Goal: Find contact information: Find contact information

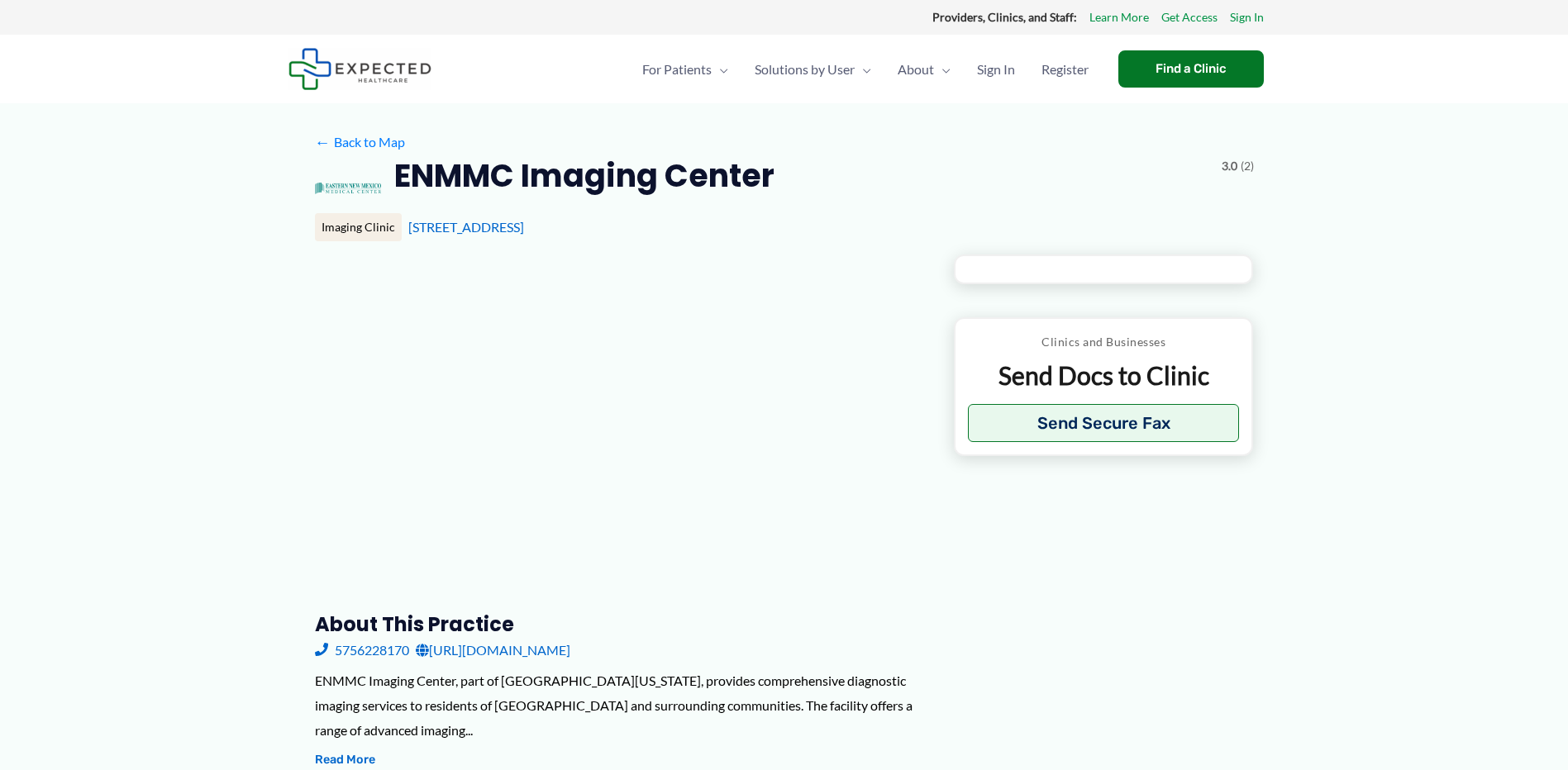
type input "**********"
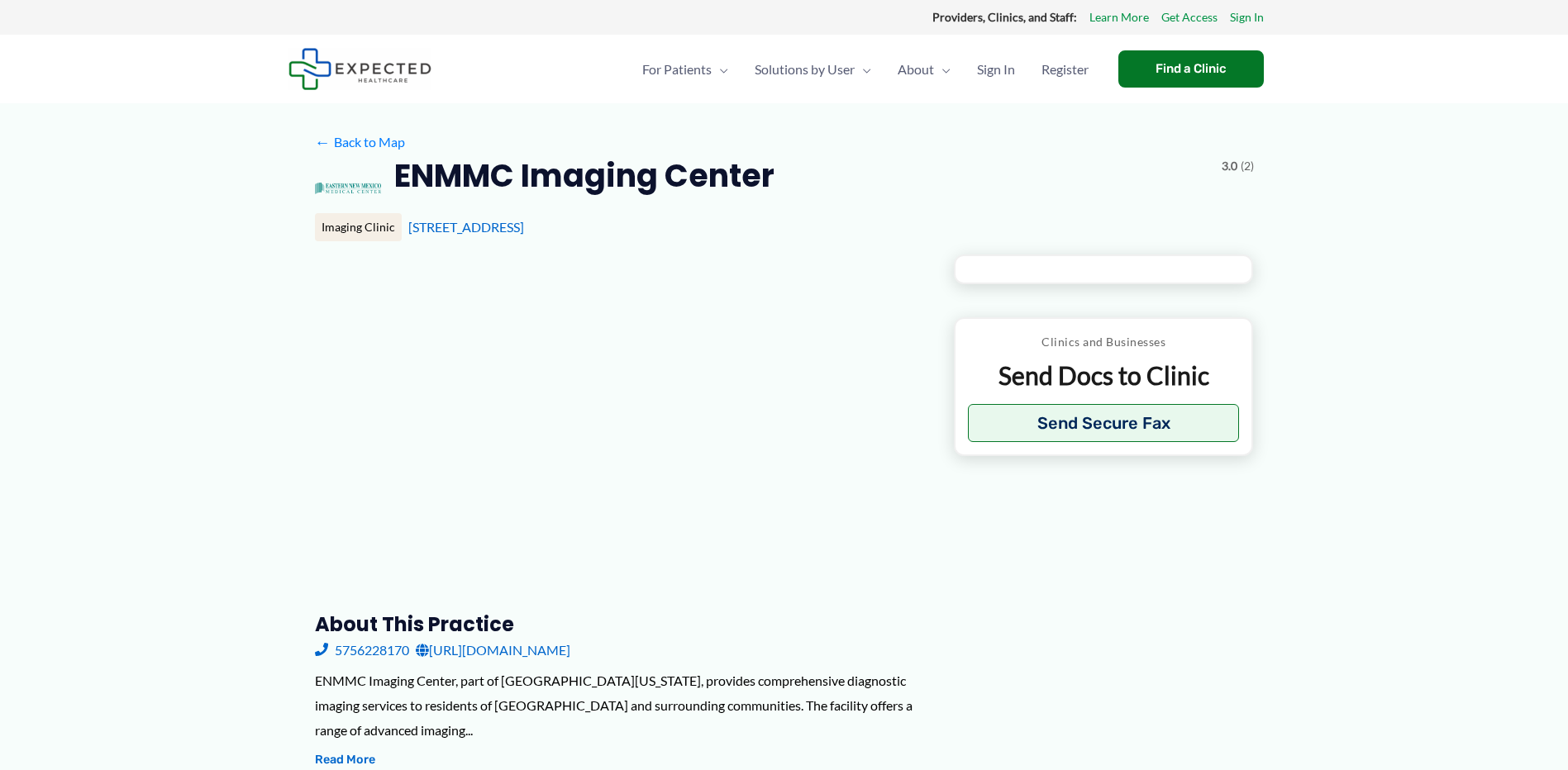
type input "**********"
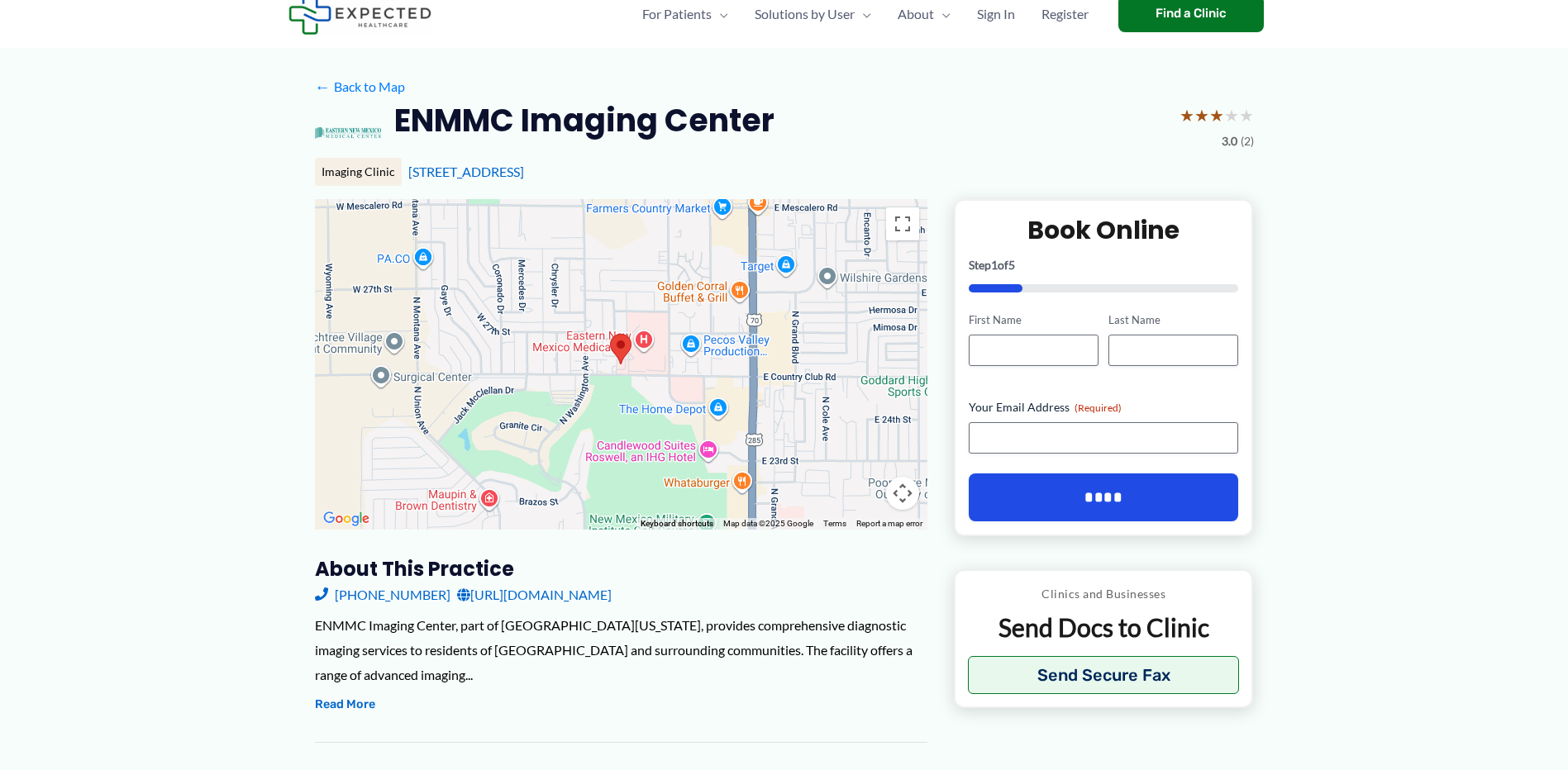
scroll to position [62, 0]
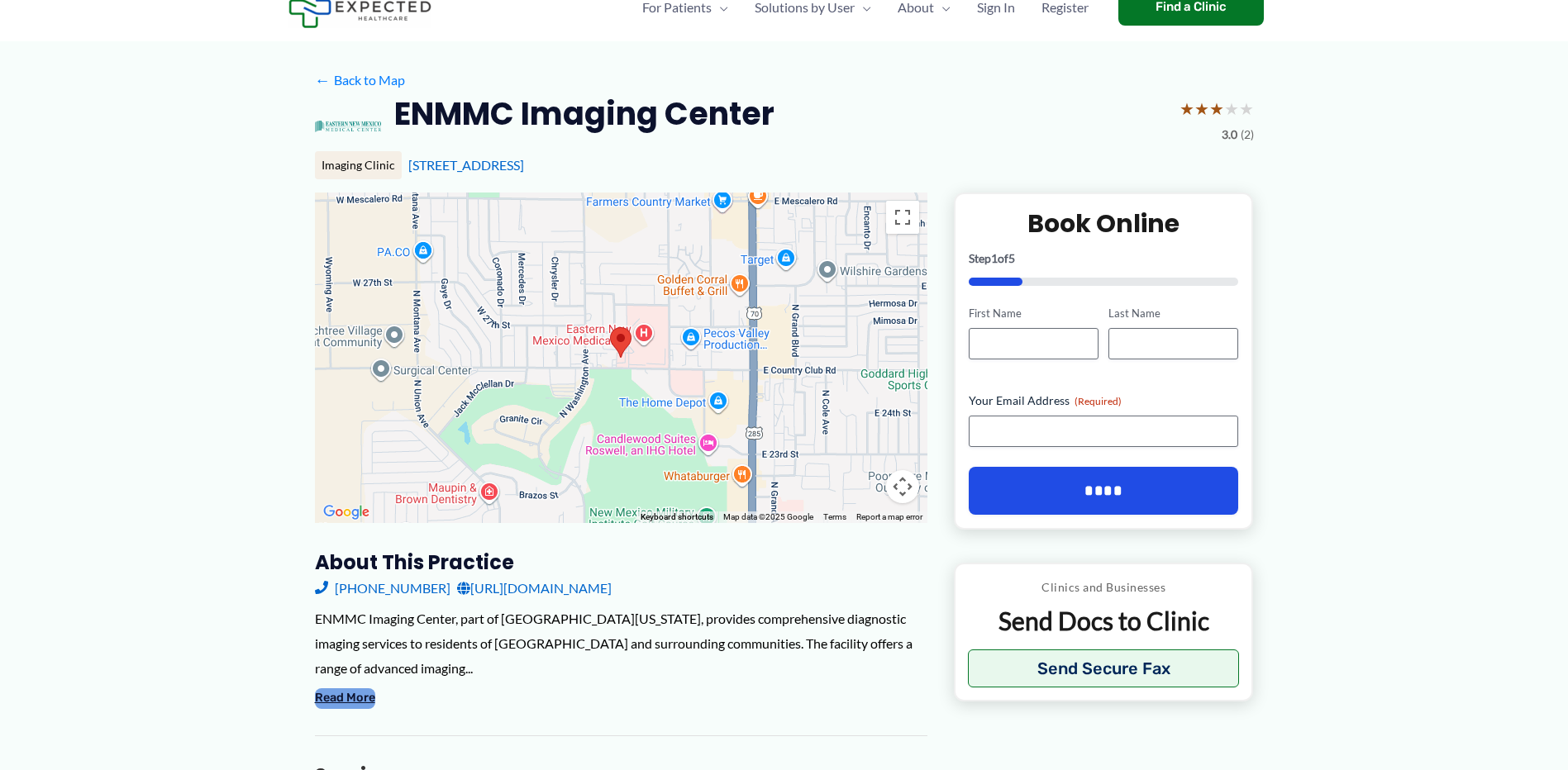
click at [362, 693] on button "Read More" at bounding box center [344, 698] width 60 height 20
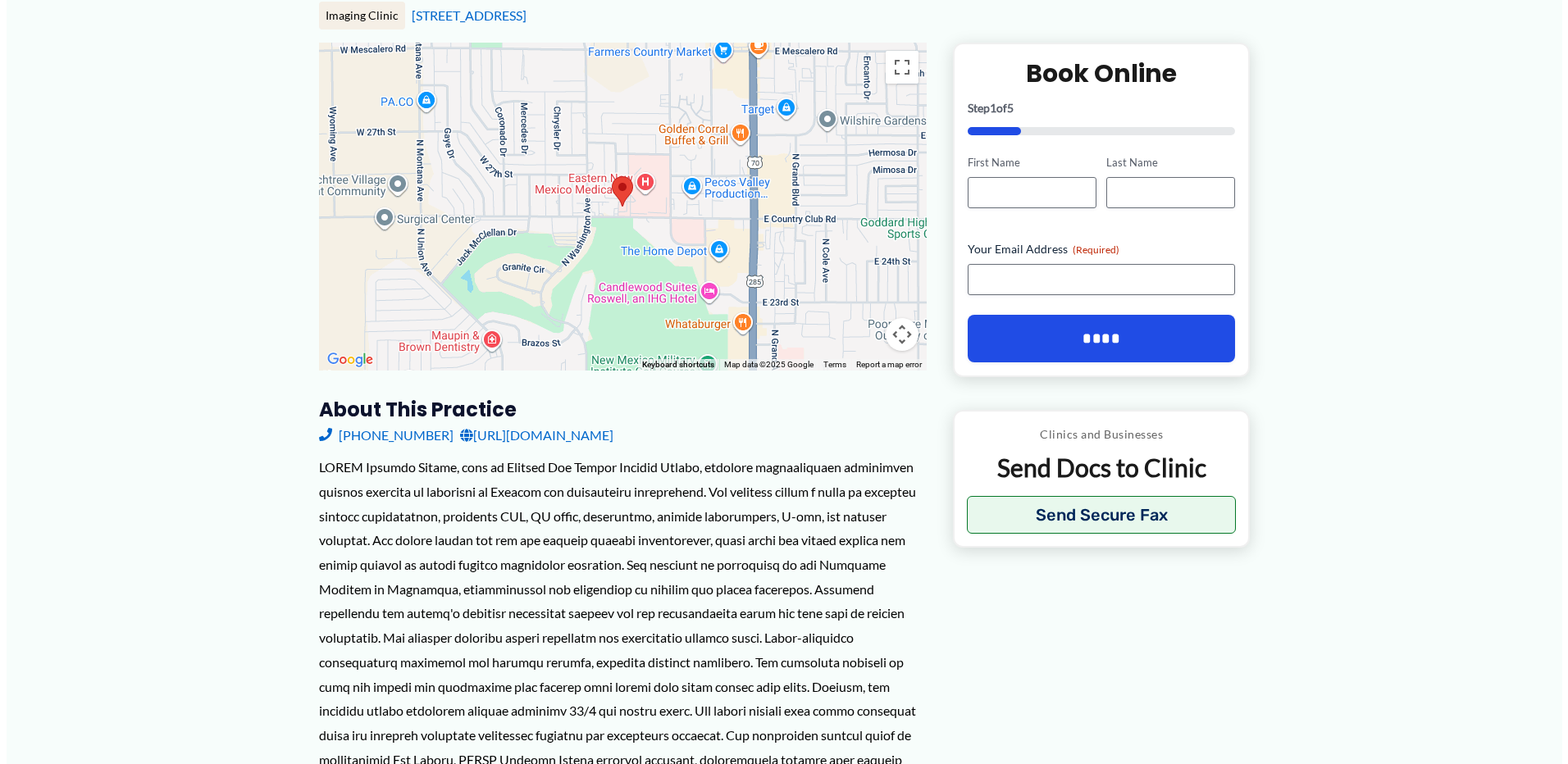
scroll to position [196, 0]
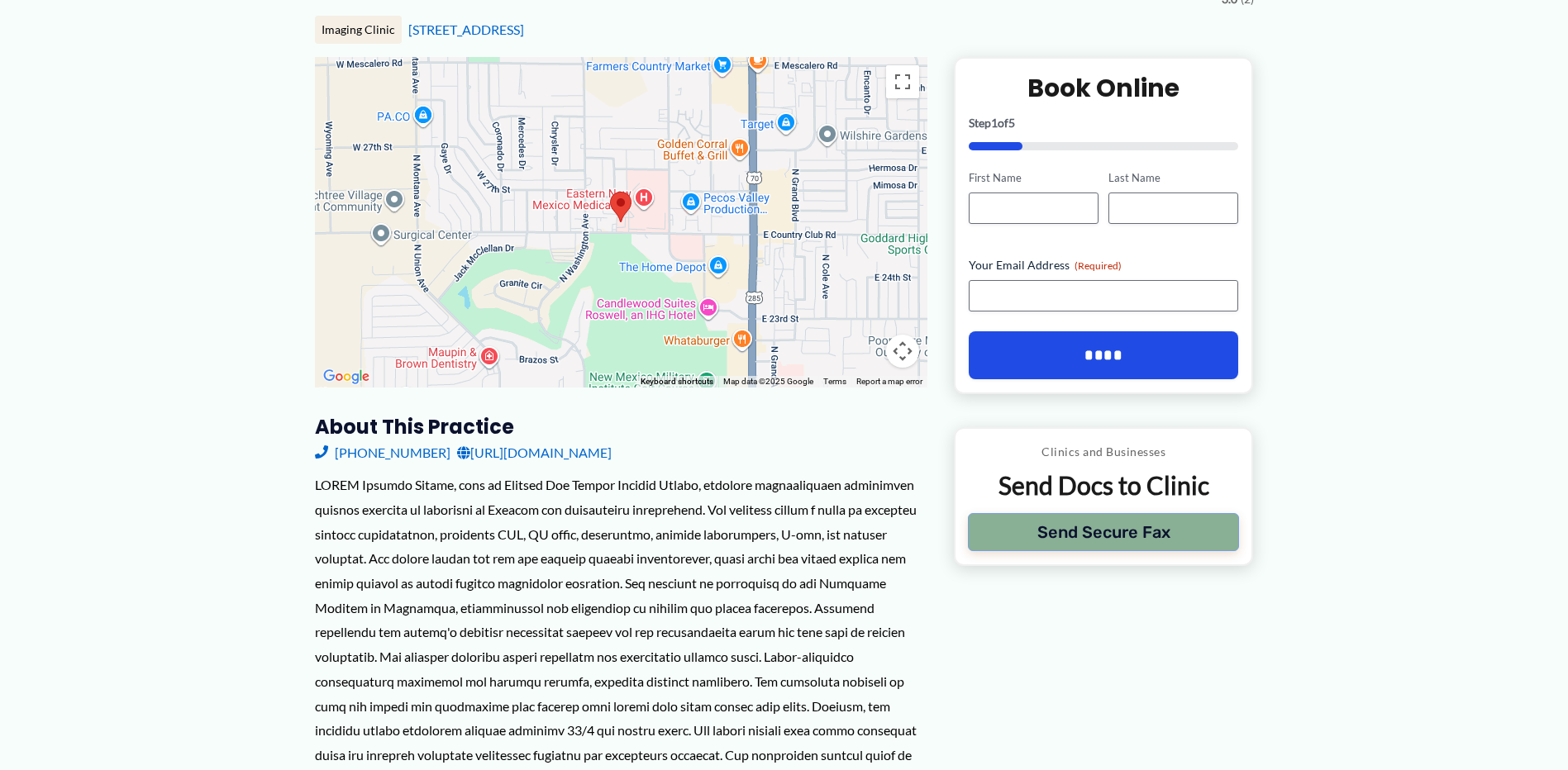
click at [1108, 528] on button "Send Secure Fax" at bounding box center [1104, 532] width 272 height 38
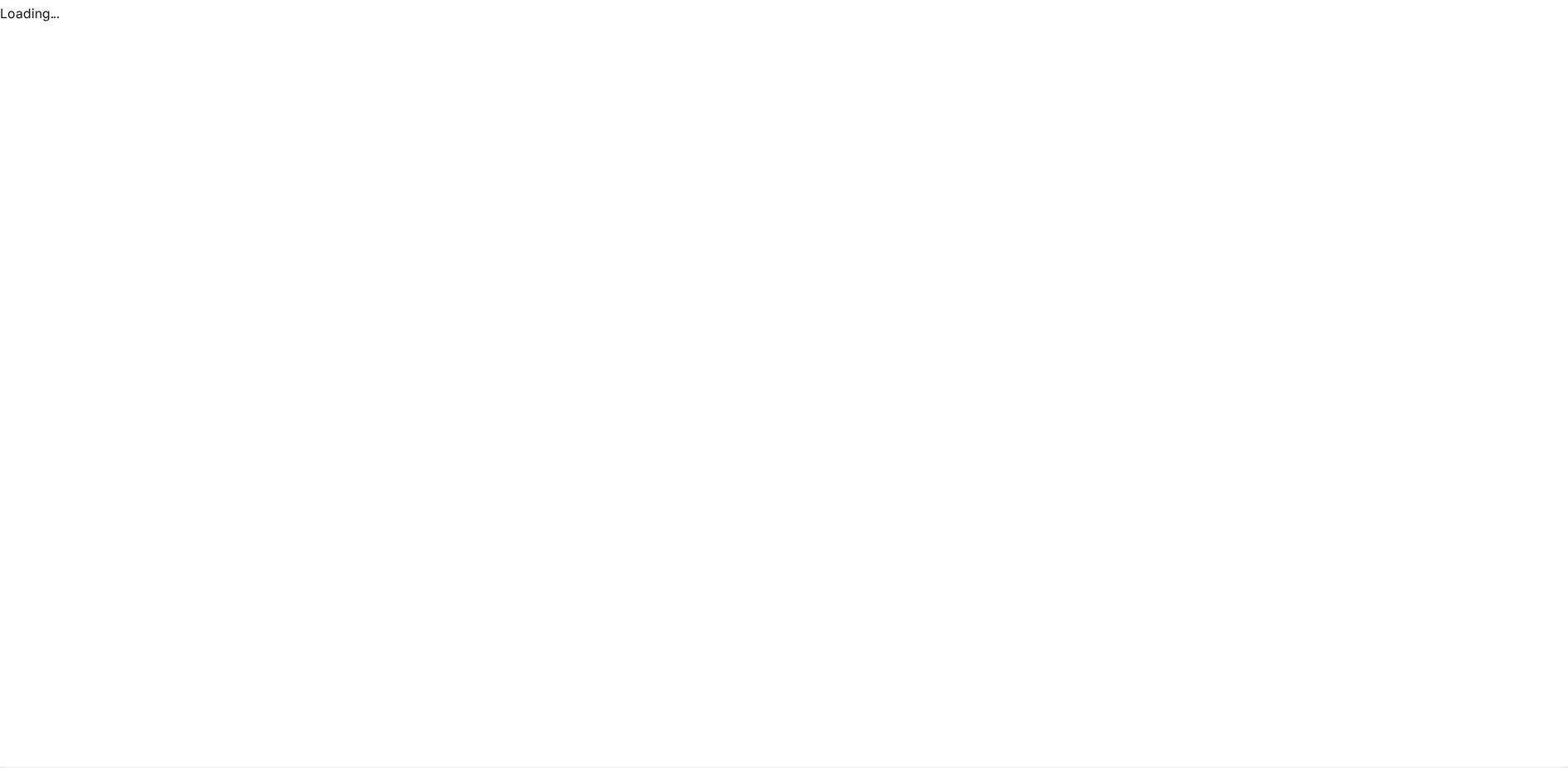
scroll to position [0, 0]
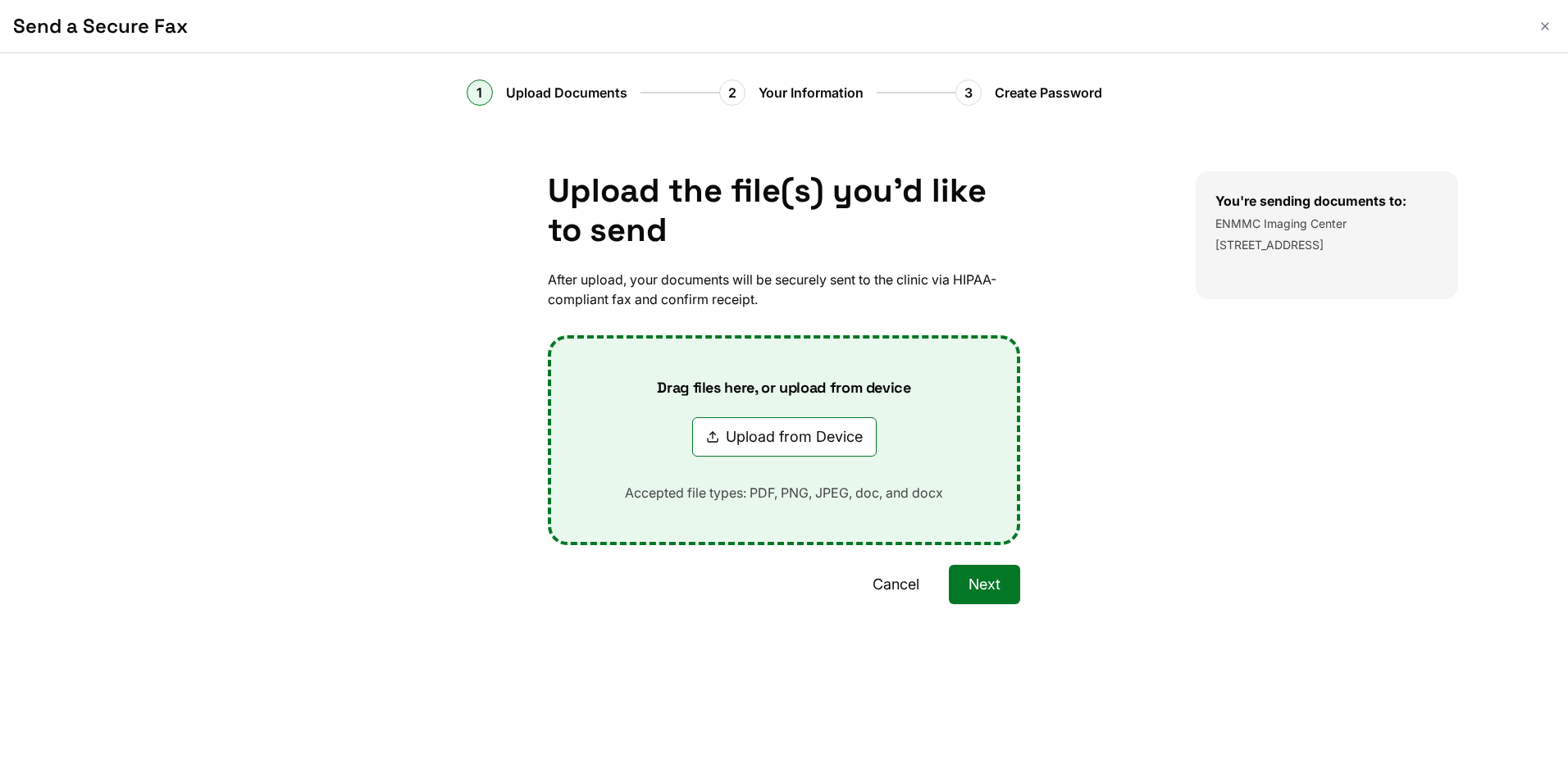
click at [897, 584] on button "Cancel" at bounding box center [896, 584] width 86 height 39
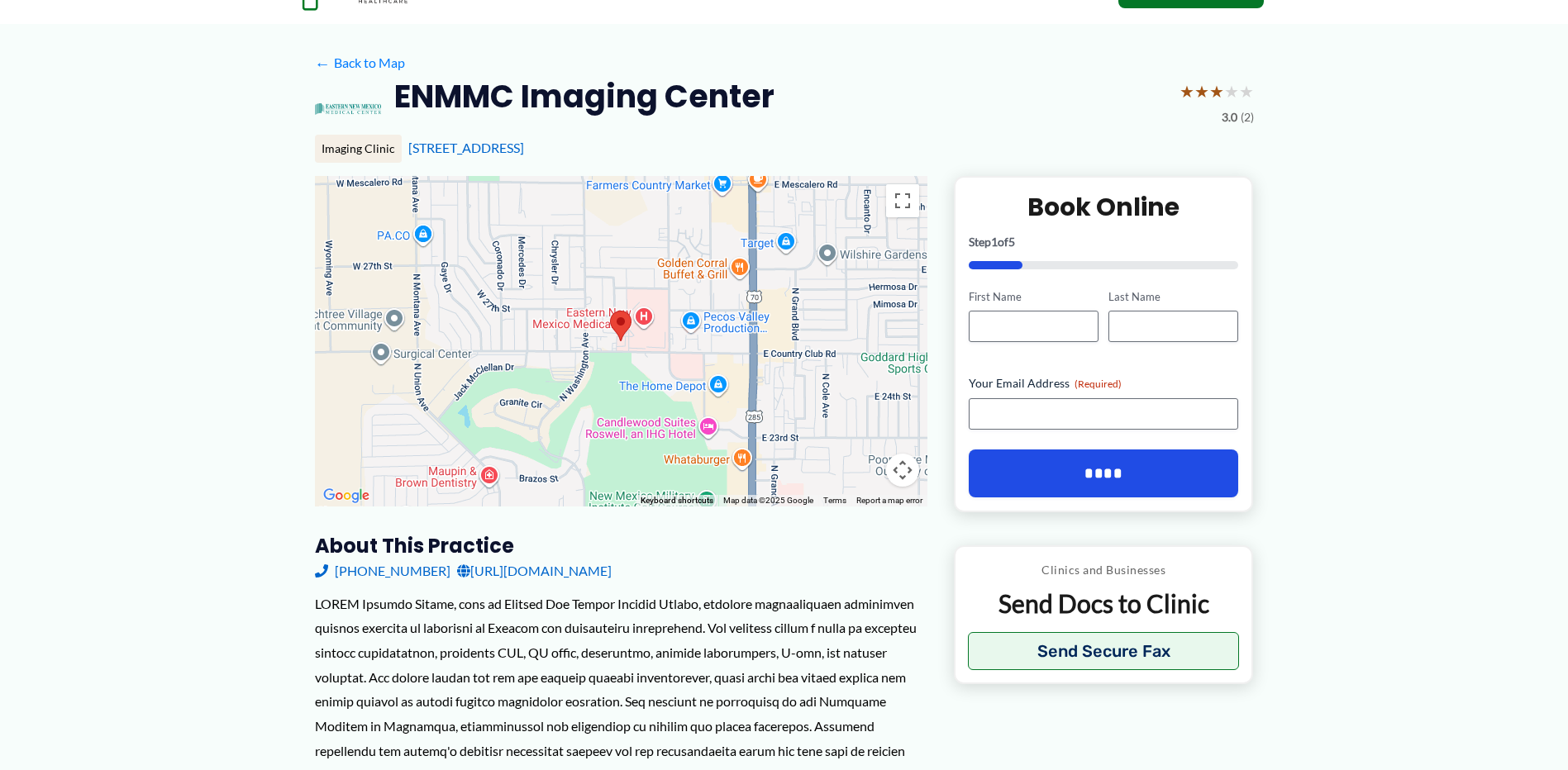
scroll to position [32, 0]
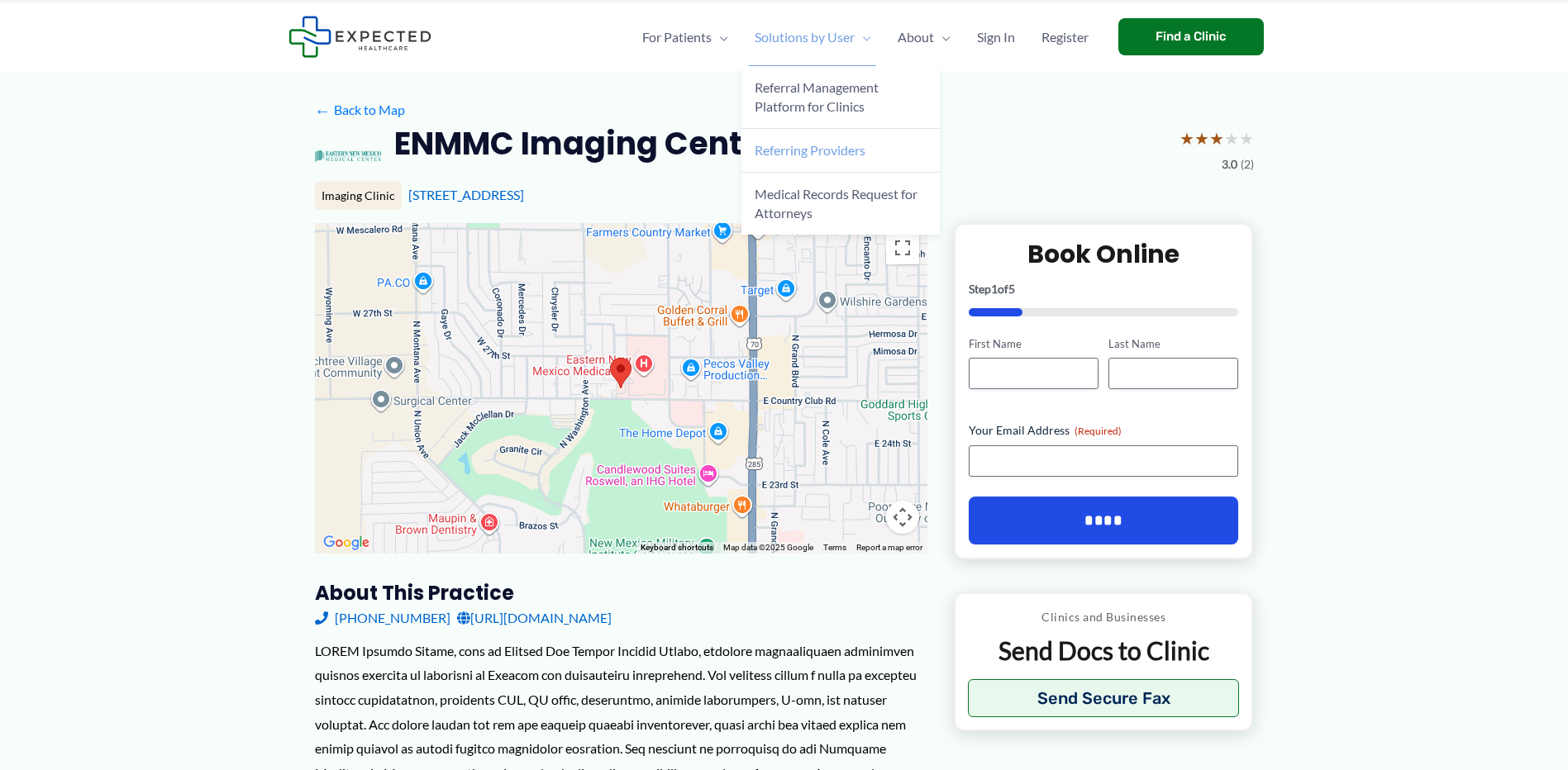
click at [839, 147] on span "Referring Providers" at bounding box center [809, 149] width 111 height 15
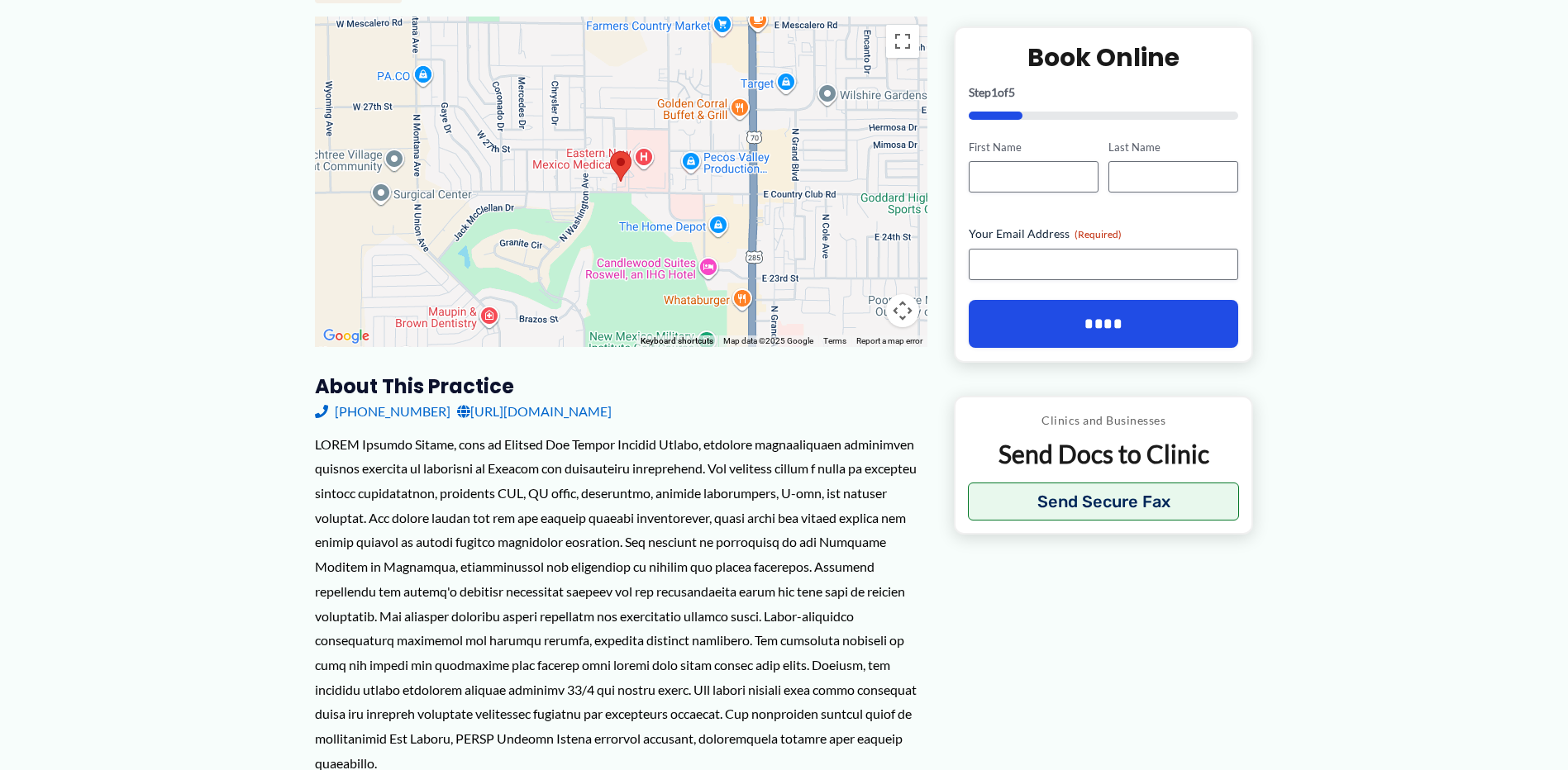
scroll to position [0, 0]
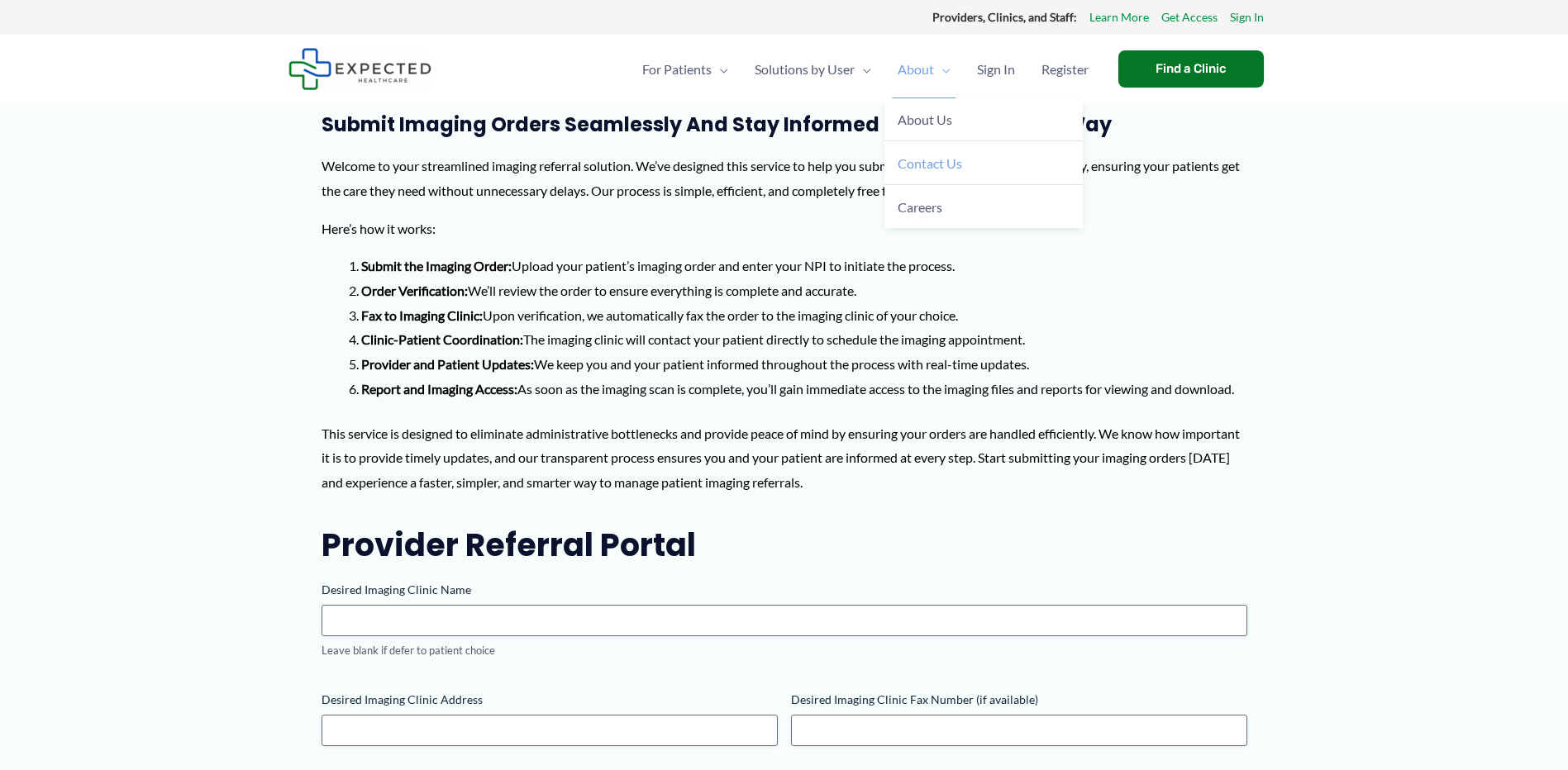
click at [962, 165] on link "Contact Us" at bounding box center [983, 163] width 198 height 44
